Goal: Find contact information: Find contact information

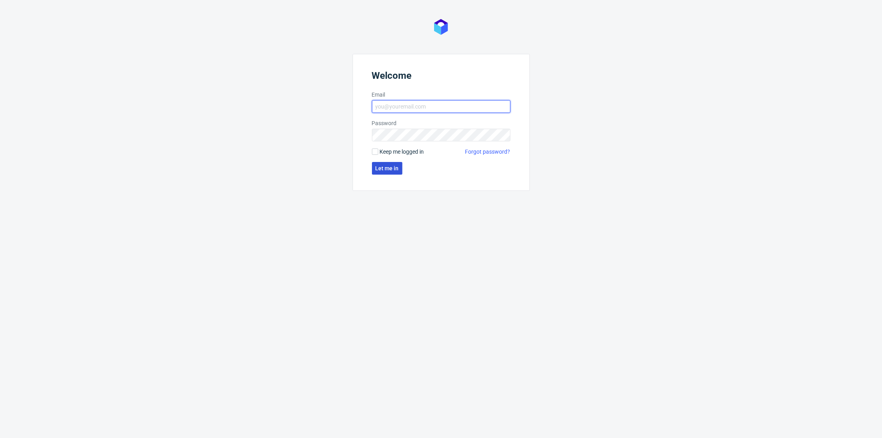
type input "[PERSON_NAME][EMAIL_ADDRESS][DOMAIN_NAME]"
click at [378, 168] on span "Let me in" at bounding box center [386, 168] width 23 height 6
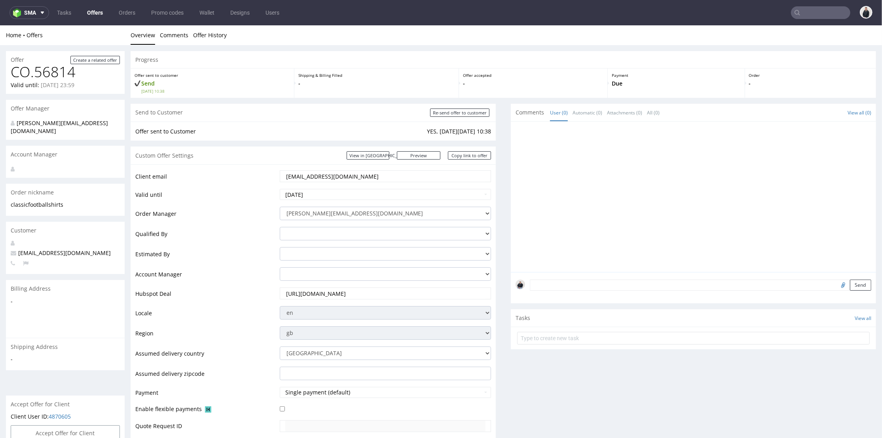
click at [805, 13] on input "text" at bounding box center [820, 12] width 59 height 13
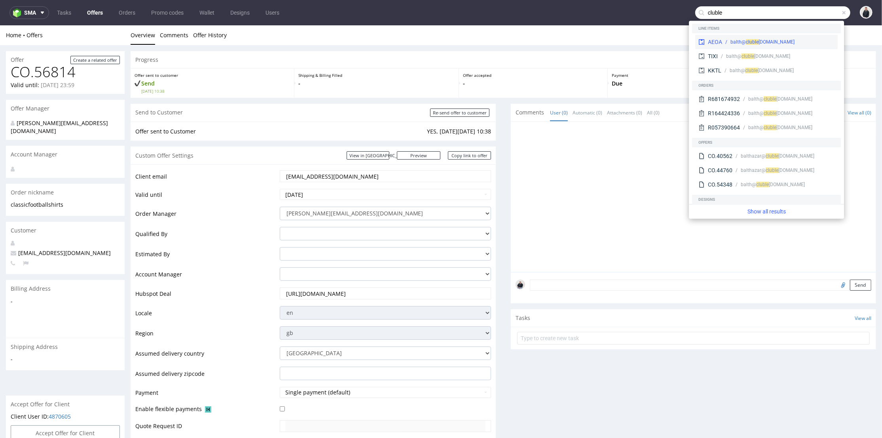
type input "cluble"
click at [794, 41] on div "balth@ clu ble [DOMAIN_NAME]" at bounding box center [778, 41] width 112 height 7
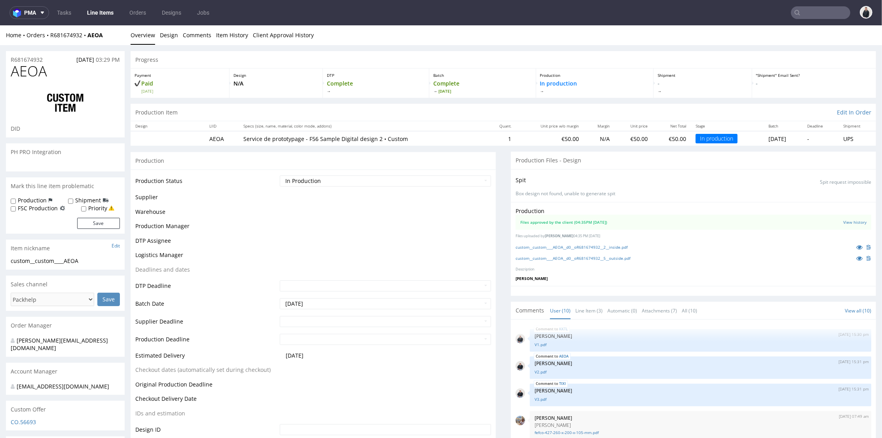
scroll to position [133, 0]
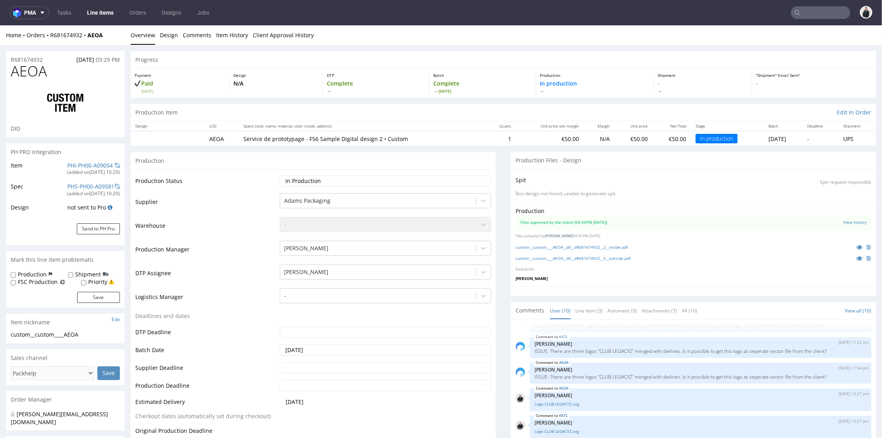
click at [616, 281] on div "Production Files approved by the client (04:35PM [DATE]) View history Files upl…" at bounding box center [693, 243] width 365 height 84
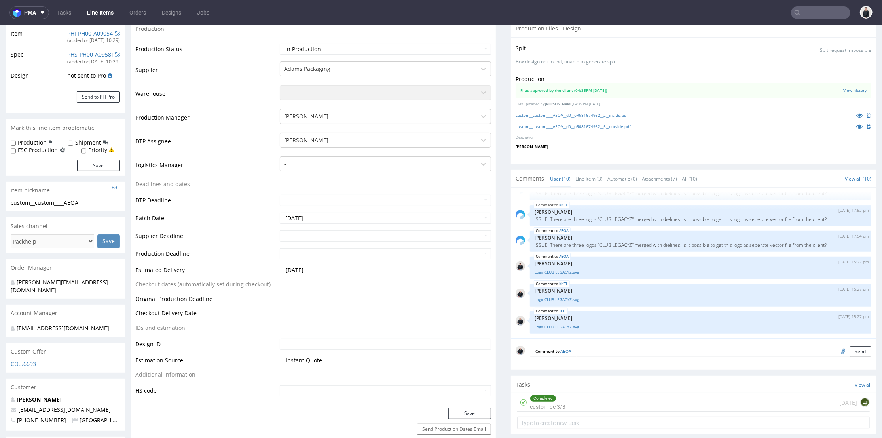
scroll to position [0, 0]
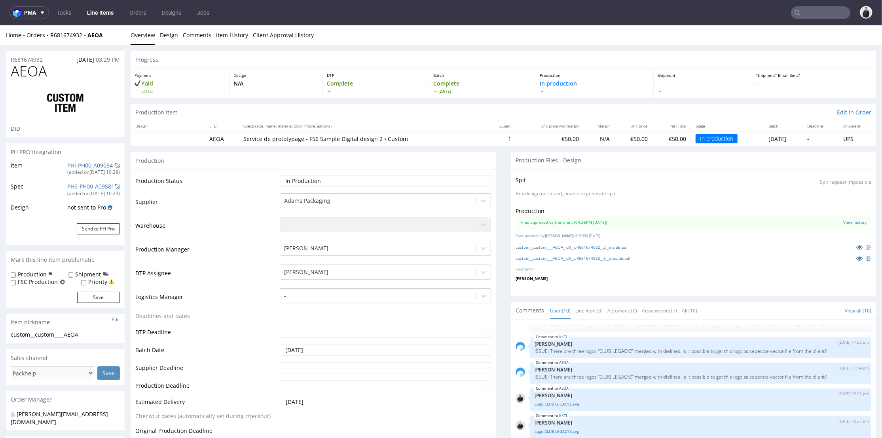
drag, startPoint x: 754, startPoint y: 135, endPoint x: 777, endPoint y: 135, distance: 23.7
click at [777, 135] on td "[DATE]" at bounding box center [783, 138] width 39 height 15
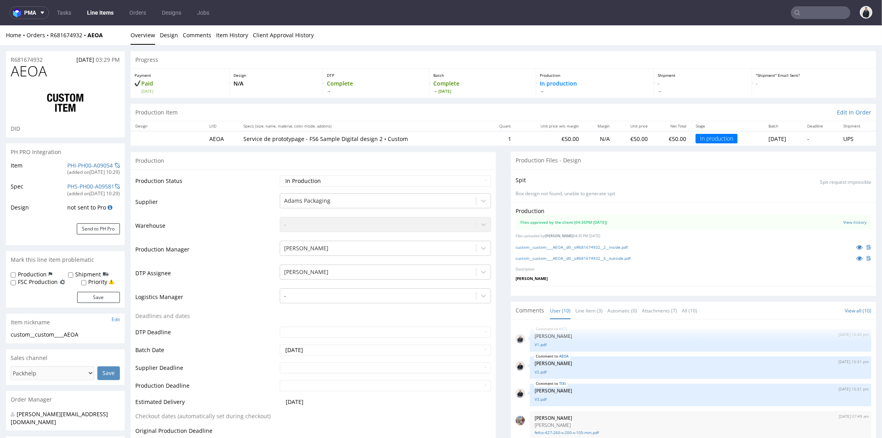
click at [611, 218] on z-tile__section--no-border "Files approved by the client (04:35PM [DATE]) View history" at bounding box center [694, 221] width 356 height 15
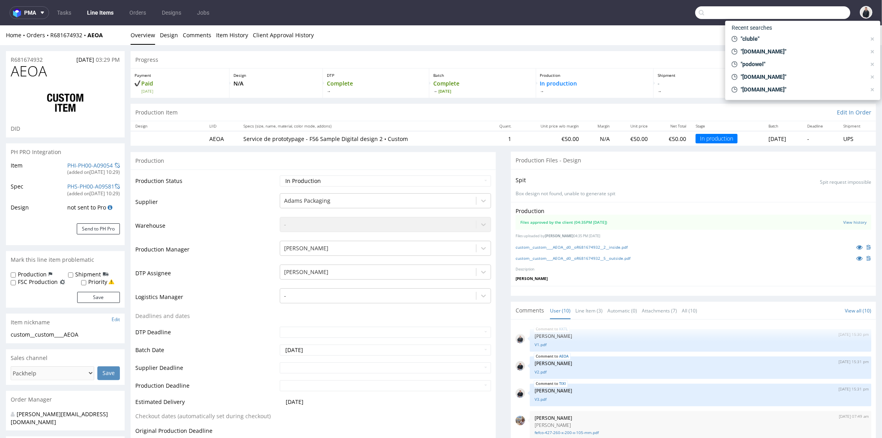
click at [820, 11] on input "text" at bounding box center [772, 12] width 155 height 13
paste input "[DOMAIN_NAME]"
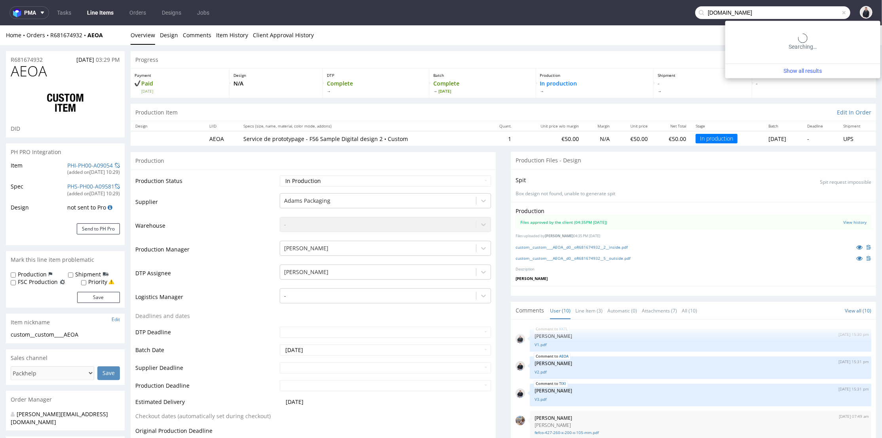
type input "[DOMAIN_NAME]"
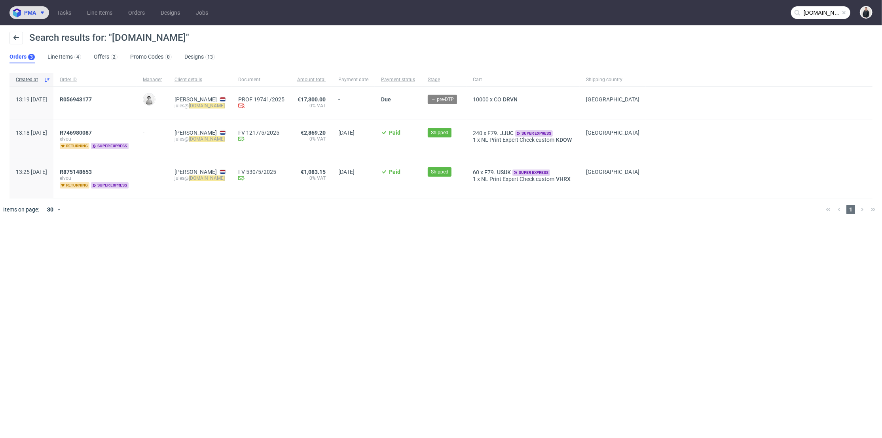
click at [28, 12] on span "pma" at bounding box center [30, 13] width 12 height 6
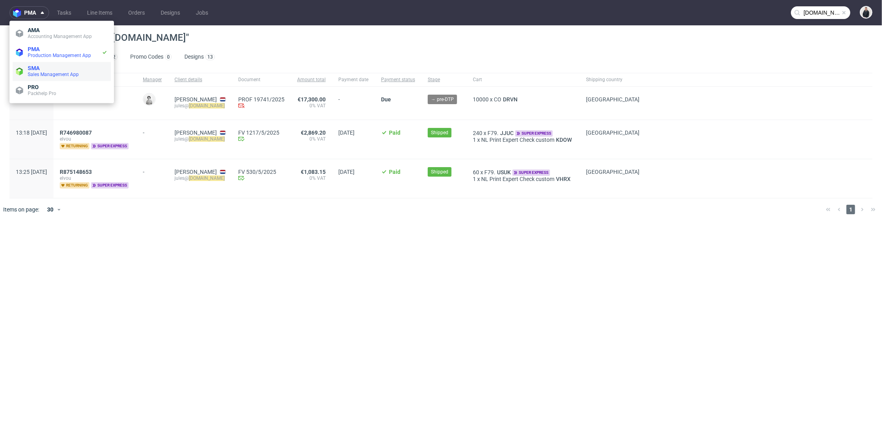
click at [49, 65] on span "SMA" at bounding box center [68, 68] width 80 height 6
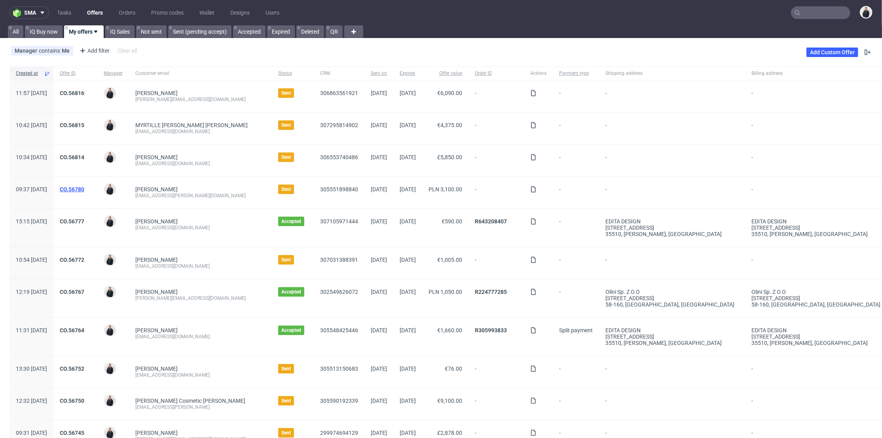
click at [84, 187] on link "CO.56780" at bounding box center [72, 189] width 25 height 6
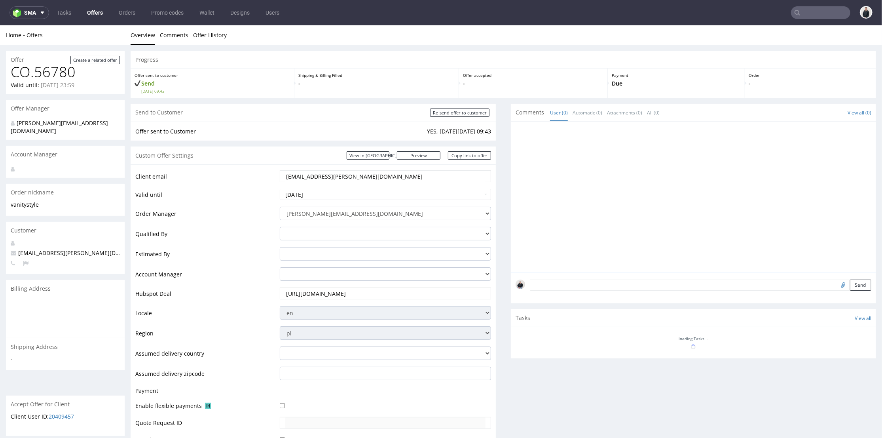
scroll to position [210, 0]
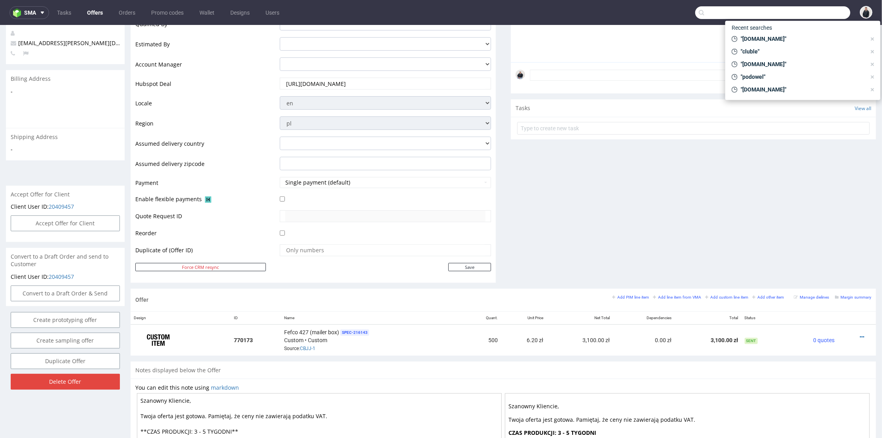
click at [809, 7] on input "text" at bounding box center [772, 12] width 155 height 13
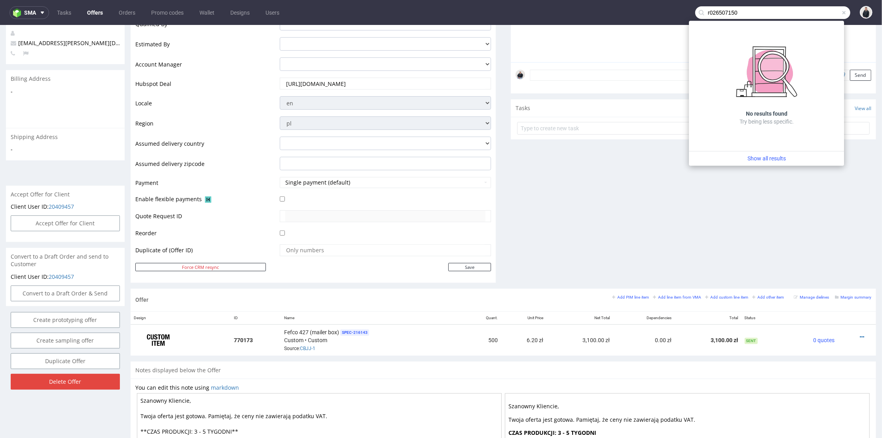
type input "r026507150"
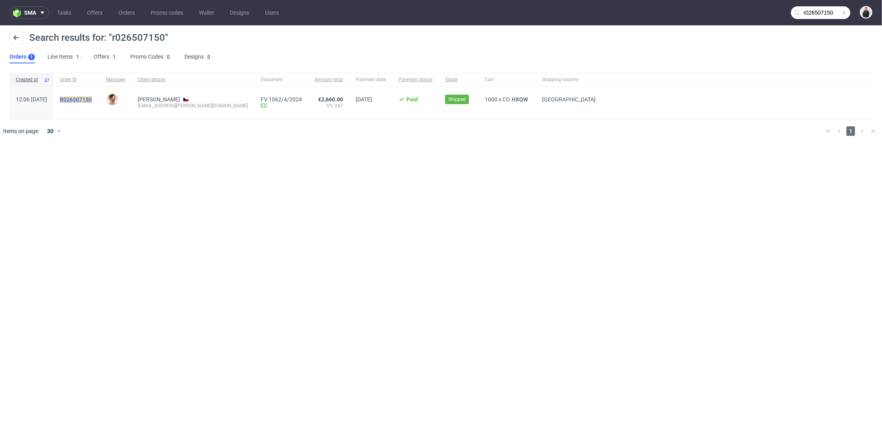
click at [100, 96] on div "R026507150" at bounding box center [76, 103] width 46 height 33
click at [92, 98] on mark "R026507150" at bounding box center [76, 99] width 32 height 6
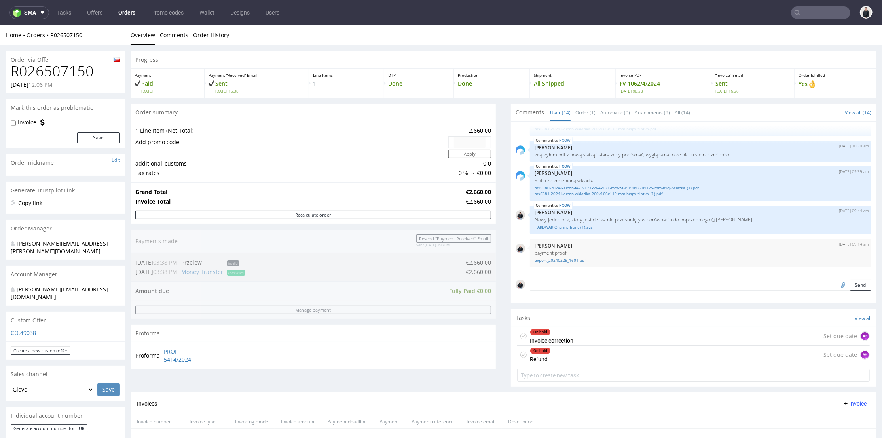
click at [587, 343] on div "On hold Invoice correction Set due date AŁ" at bounding box center [693, 335] width 353 height 19
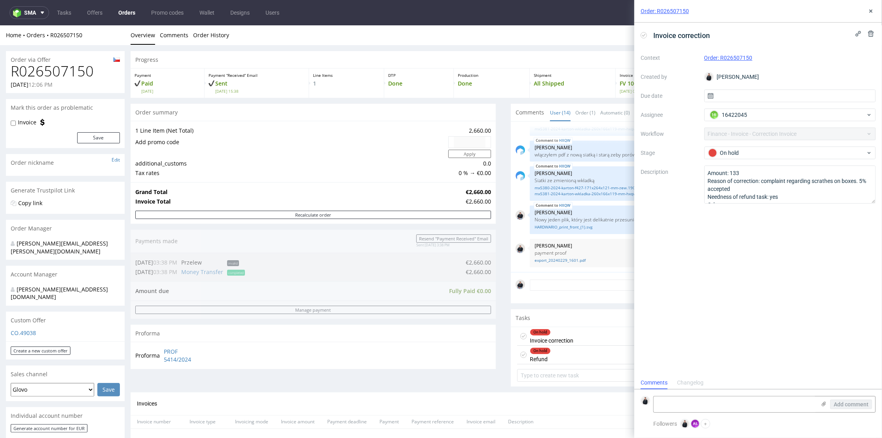
scroll to position [6, 0]
click at [591, 356] on div "On hold Refund Set due date AŁ" at bounding box center [693, 354] width 353 height 19
click at [873, 8] on icon at bounding box center [871, 11] width 6 height 6
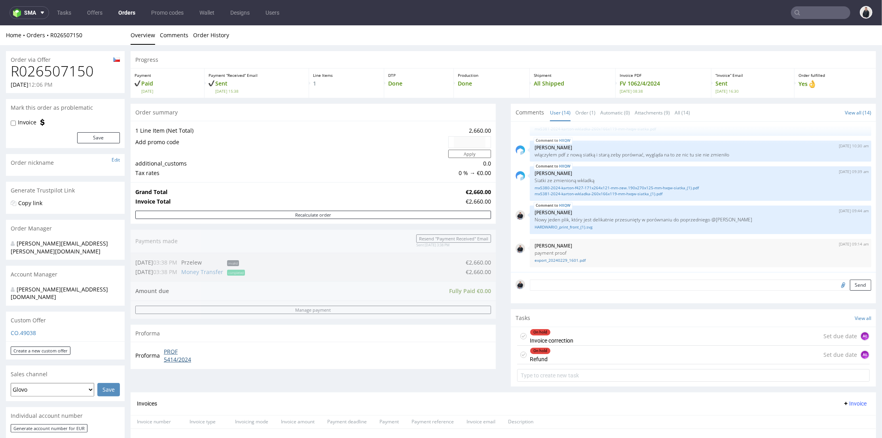
scroll to position [132, 0]
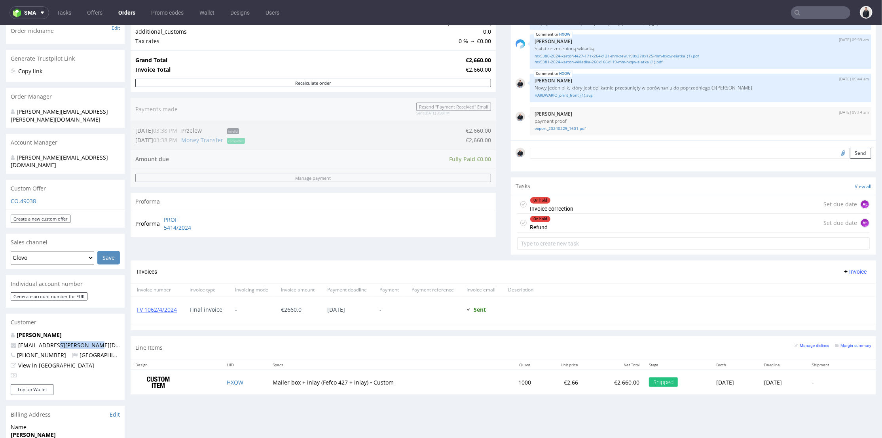
drag, startPoint x: 105, startPoint y: 327, endPoint x: 72, endPoint y: 320, distance: 33.9
click at [58, 341] on p "[EMAIL_ADDRESS][PERSON_NAME][DOMAIN_NAME]" at bounding box center [65, 345] width 109 height 8
copy link "[DOMAIN_NAME]"
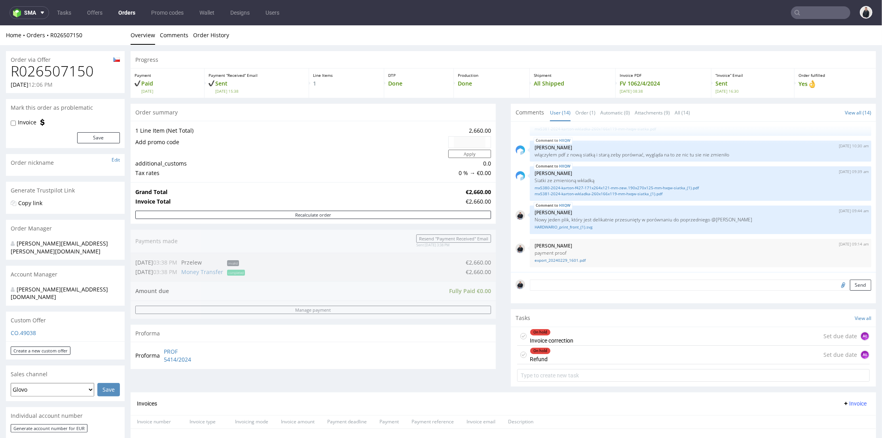
click at [83, 71] on h1 "R026507150" at bounding box center [65, 71] width 109 height 16
copy h1 "R026507150"
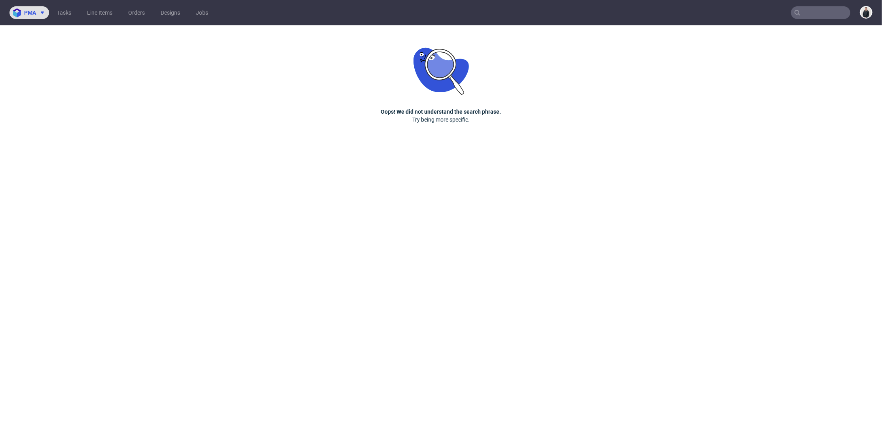
click at [35, 10] on span "pma" at bounding box center [30, 13] width 12 height 6
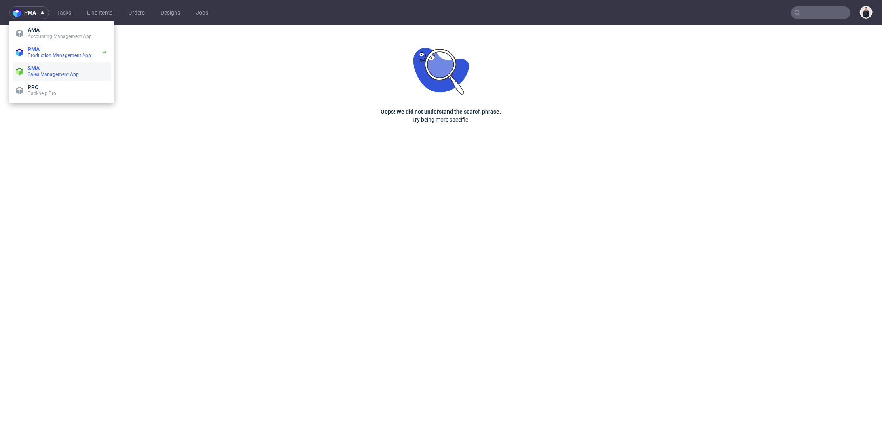
click at [47, 63] on li "SMA Sales Management App" at bounding box center [62, 71] width 98 height 19
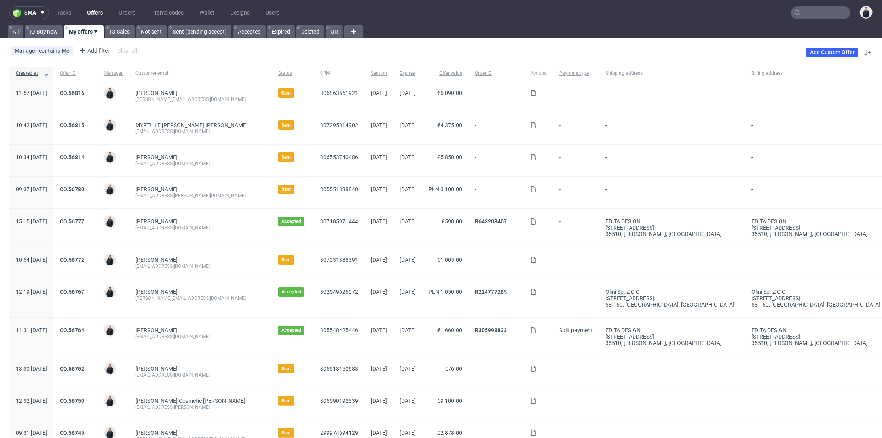
click at [96, 13] on link "Offers" at bounding box center [94, 12] width 25 height 13
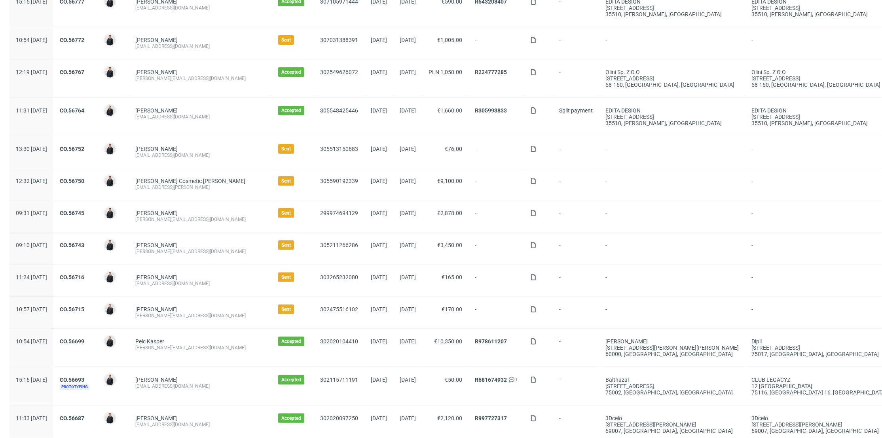
scroll to position [264, 0]
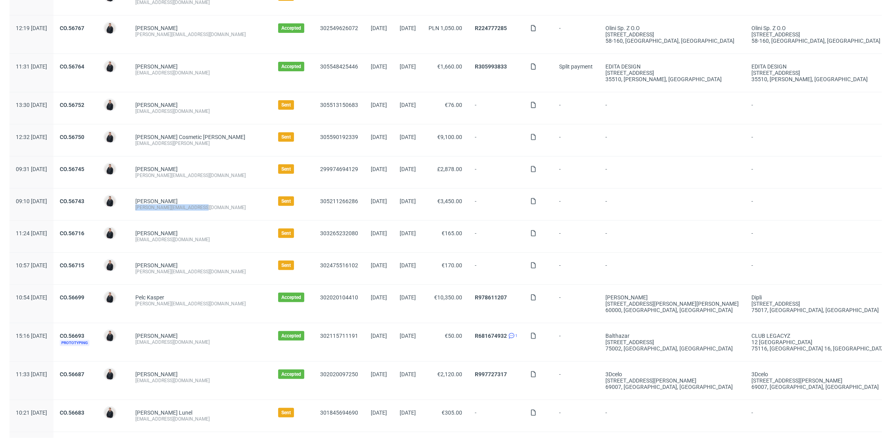
drag, startPoint x: 227, startPoint y: 207, endPoint x: 155, endPoint y: 207, distance: 71.6
click at [155, 207] on div "Claudia Karakassian claudia@tricotsjeanmarc.com" at bounding box center [200, 204] width 143 height 32
copy div "[PERSON_NAME][EMAIL_ADDRESS][DOMAIN_NAME]"
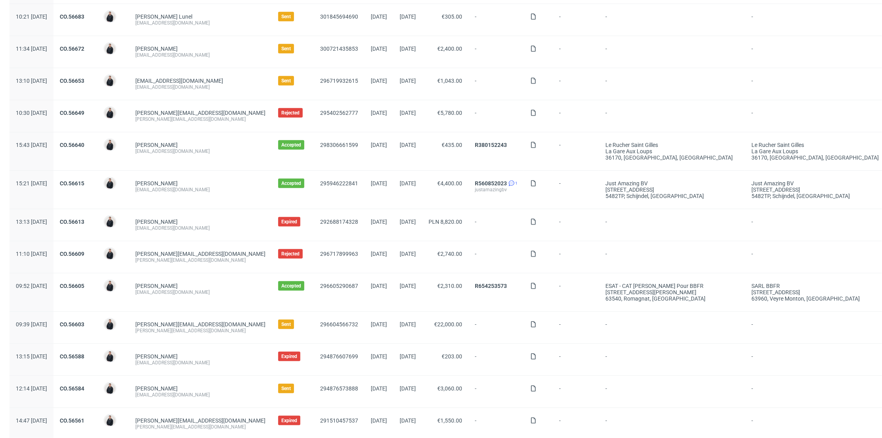
scroll to position [685, 0]
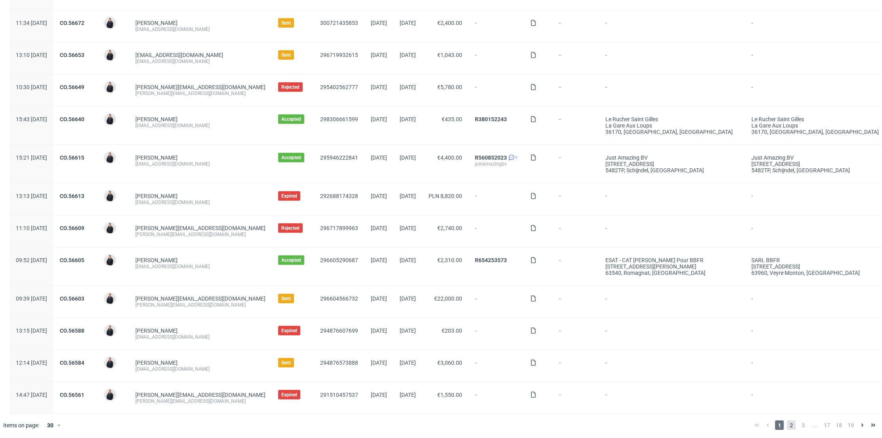
click at [787, 420] on span "2" at bounding box center [791, 424] width 9 height 9
